Goal: Task Accomplishment & Management: Manage account settings

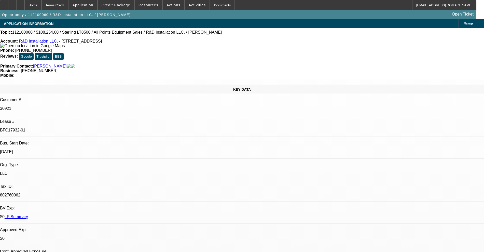
select select "0"
select select "2"
select select "0.1"
select select "4"
select select "0"
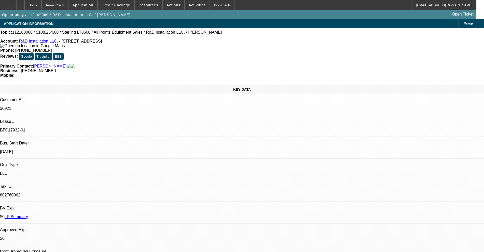
select select "2"
select select "0.1"
select select "4"
select select "0"
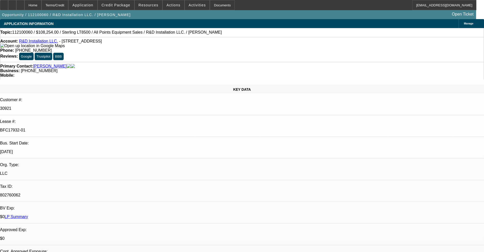
select select "2"
select select "0.1"
select select "4"
select select "0"
select select "2"
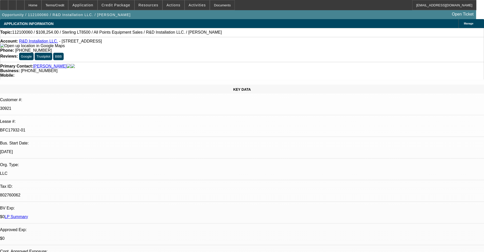
select select "0.1"
select select "4"
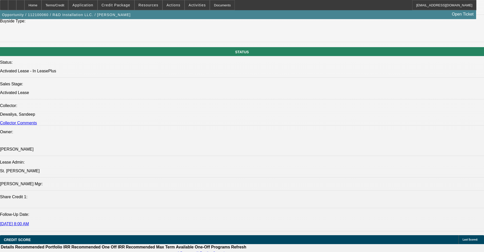
scroll to position [573, 0]
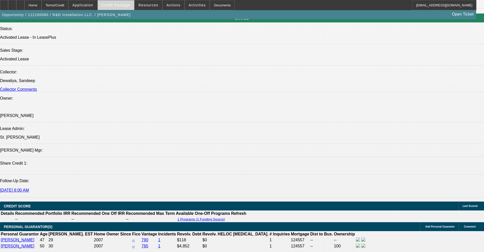
click at [128, 3] on span at bounding box center [116, 5] width 36 height 12
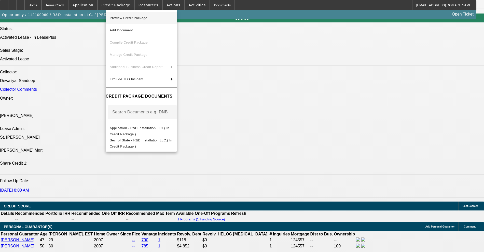
click at [141, 14] on button "Preview Credit Package" at bounding box center [141, 18] width 71 height 12
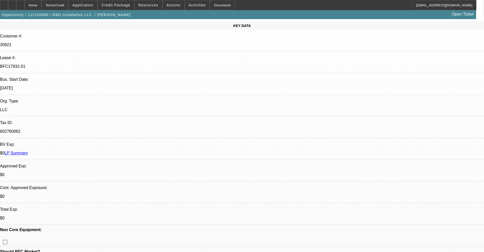
scroll to position [0, 0]
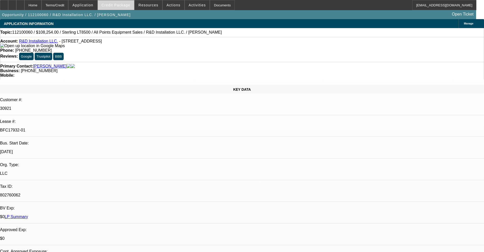
click at [126, 7] on span at bounding box center [116, 5] width 36 height 12
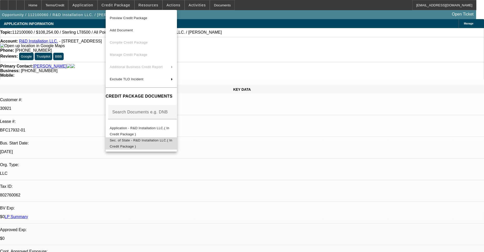
click at [141, 138] on button "Sec. of State - R&D Installation LLC.( In Credit Package )" at bounding box center [141, 143] width 71 height 12
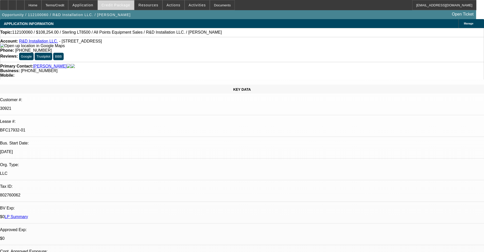
click at [121, 6] on span "Credit Package" at bounding box center [116, 5] width 29 height 4
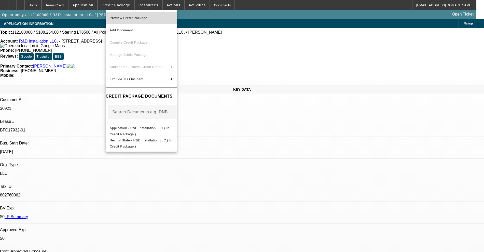
click at [124, 15] on span "Preview Credit Package" at bounding box center [141, 18] width 63 height 6
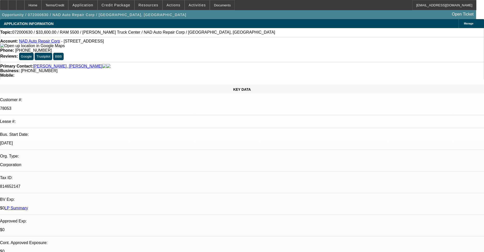
select select "0"
select select "6"
select select "0"
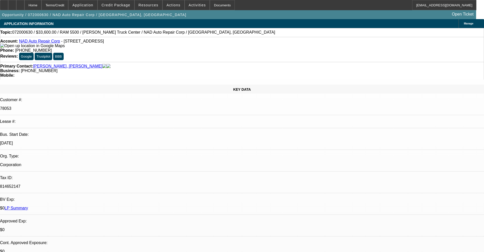
select select "0"
select select "6"
select select "0"
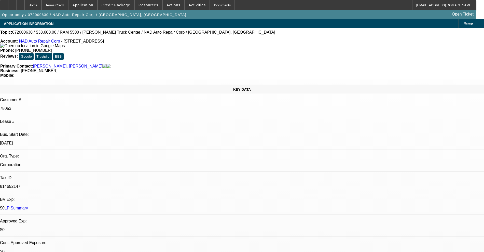
select select "0.1"
select select "4"
select select "0"
select select "0.1"
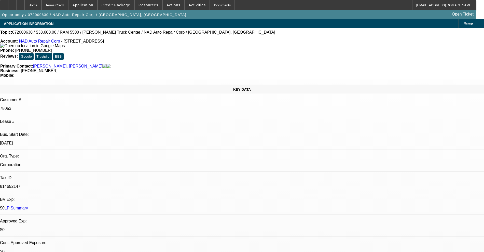
select select "4"
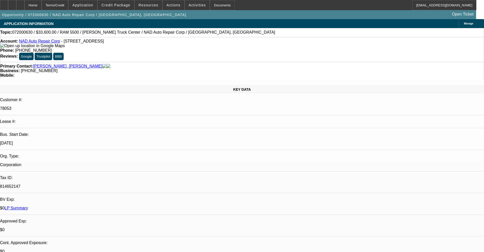
scroll to position [191, 0]
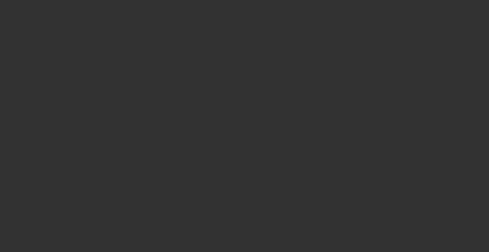
select select "0.2"
select select "2"
select select "0.1"
select select "4"
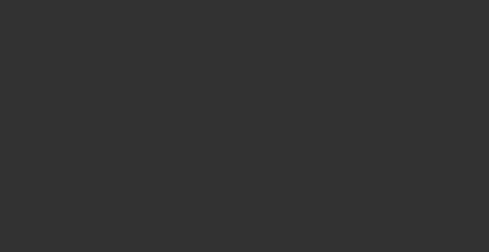
select select "0"
select select "2"
select select "0.1"
select select "4"
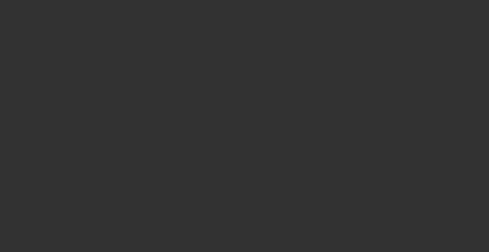
select select "0"
select select "2"
select select "0.1"
select select "4"
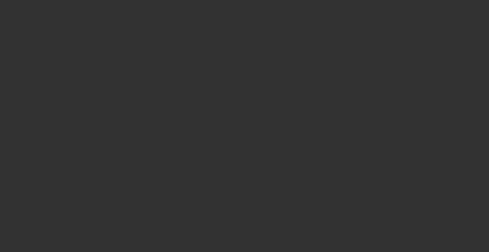
select select "0"
select select "2"
select select "0.1"
select select "4"
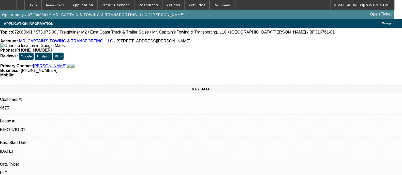
select select "0"
select select "2"
select select "0.1"
select select "4"
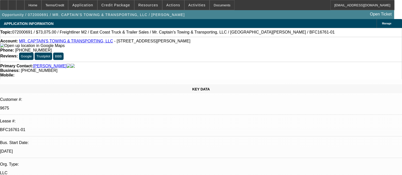
select select "0"
select select "2"
select select "0"
select select "1"
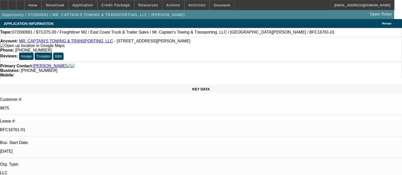
select select "0"
select select "2"
select select "0"
select select "6"
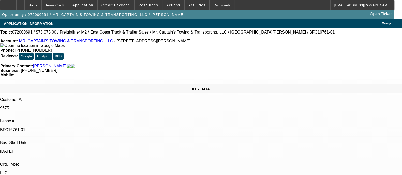
select select "0.15"
select select "0"
select select "2"
select select "0.1"
select select "4"
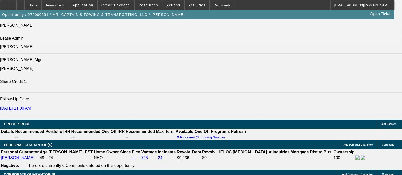
scroll to position [668, 0]
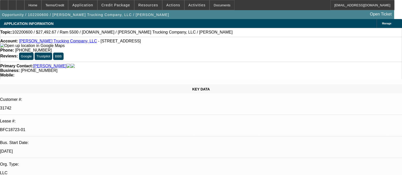
select select "0"
select select "2"
select select "0"
select select "6"
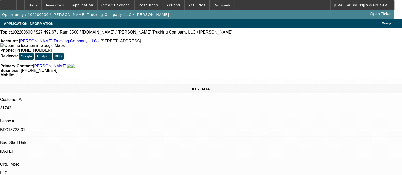
select select "0"
select select "2"
select select "0"
select select "6"
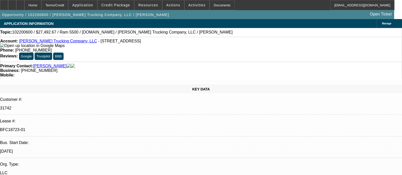
select select "0"
select select "2"
select select "0"
select select "6"
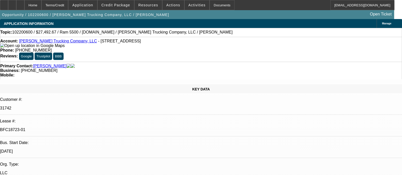
select select "0"
select select "2"
select select "0"
select select "6"
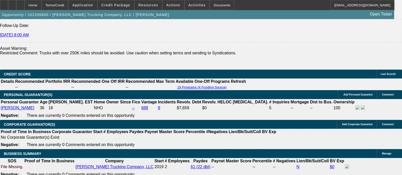
scroll to position [656, 0]
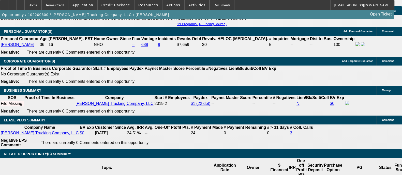
scroll to position [63, 0]
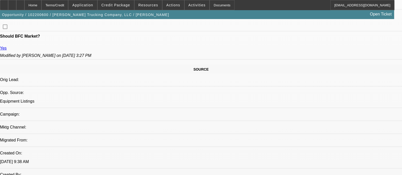
scroll to position [318, 0]
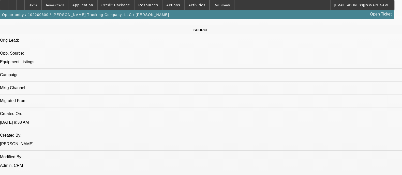
click at [113, 6] on span "Credit Package" at bounding box center [116, 5] width 29 height 4
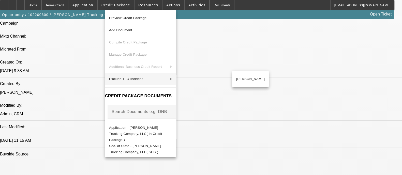
scroll to position [509, 0]
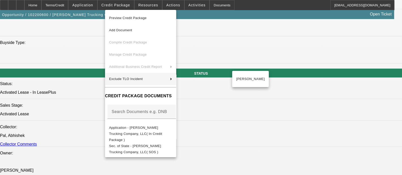
click at [66, 92] on div at bounding box center [201, 87] width 402 height 175
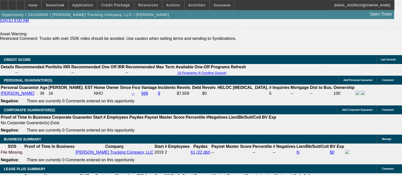
scroll to position [795, 0]
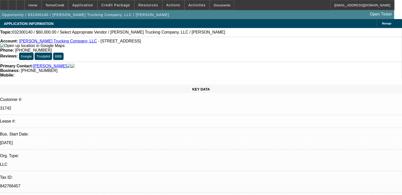
select select "0"
select select "2"
select select "0.1"
select select "4"
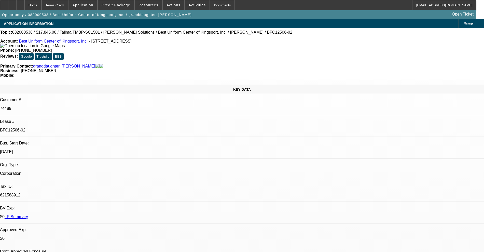
select select "0"
select select "2"
select select "0.1"
select select "4"
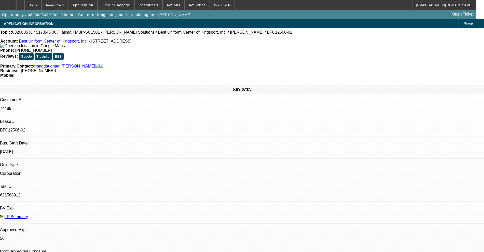
select select "0"
select select "2"
select select "0.1"
select select "4"
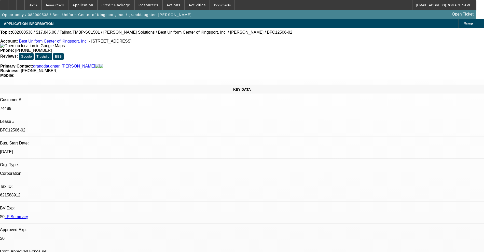
select select "0"
select select "2"
select select "0.1"
select select "4"
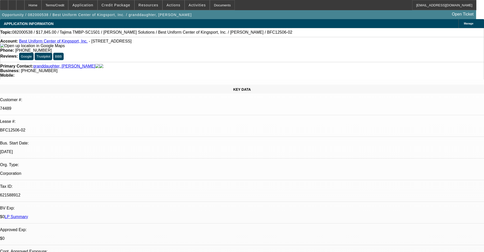
select select "0"
select select "2"
select select "0.1"
select select "4"
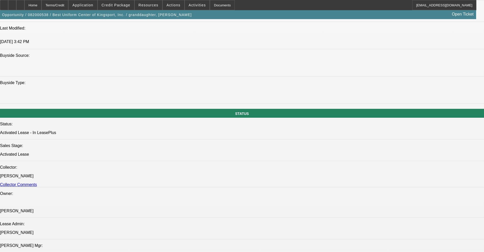
scroll to position [477, 0]
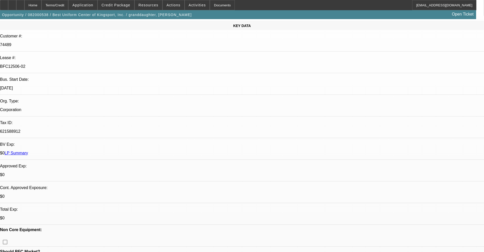
scroll to position [0, 0]
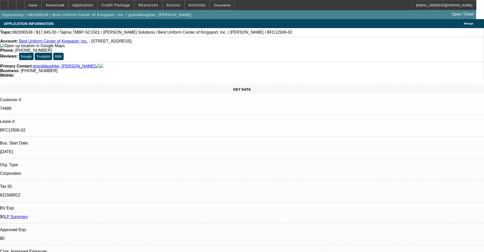
click at [34, 42] on link "Best Uniform Center of Kingsport, Inc." at bounding box center [53, 41] width 68 height 4
